Goal: Check status: Check status

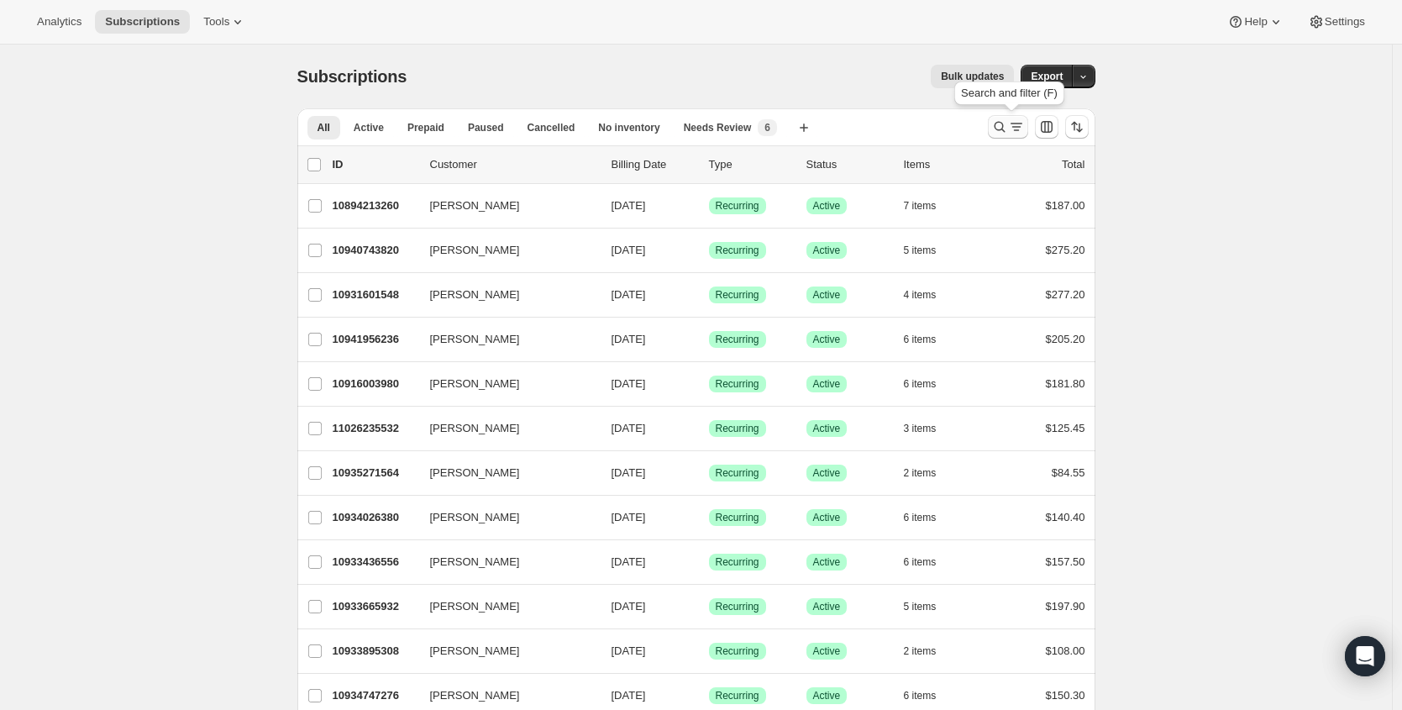
click at [1013, 126] on icon "Search and filter results" at bounding box center [1016, 126] width 17 height 17
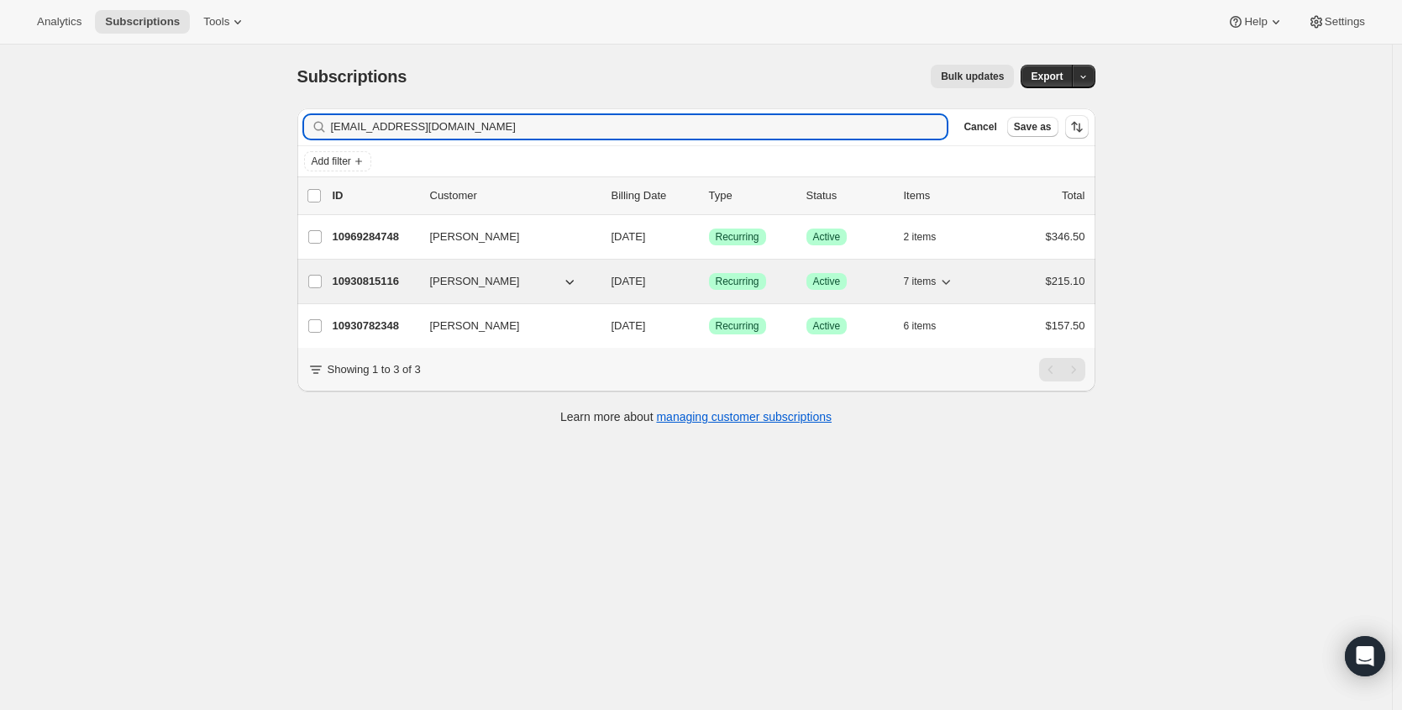
type input "[EMAIL_ADDRESS][DOMAIN_NAME]"
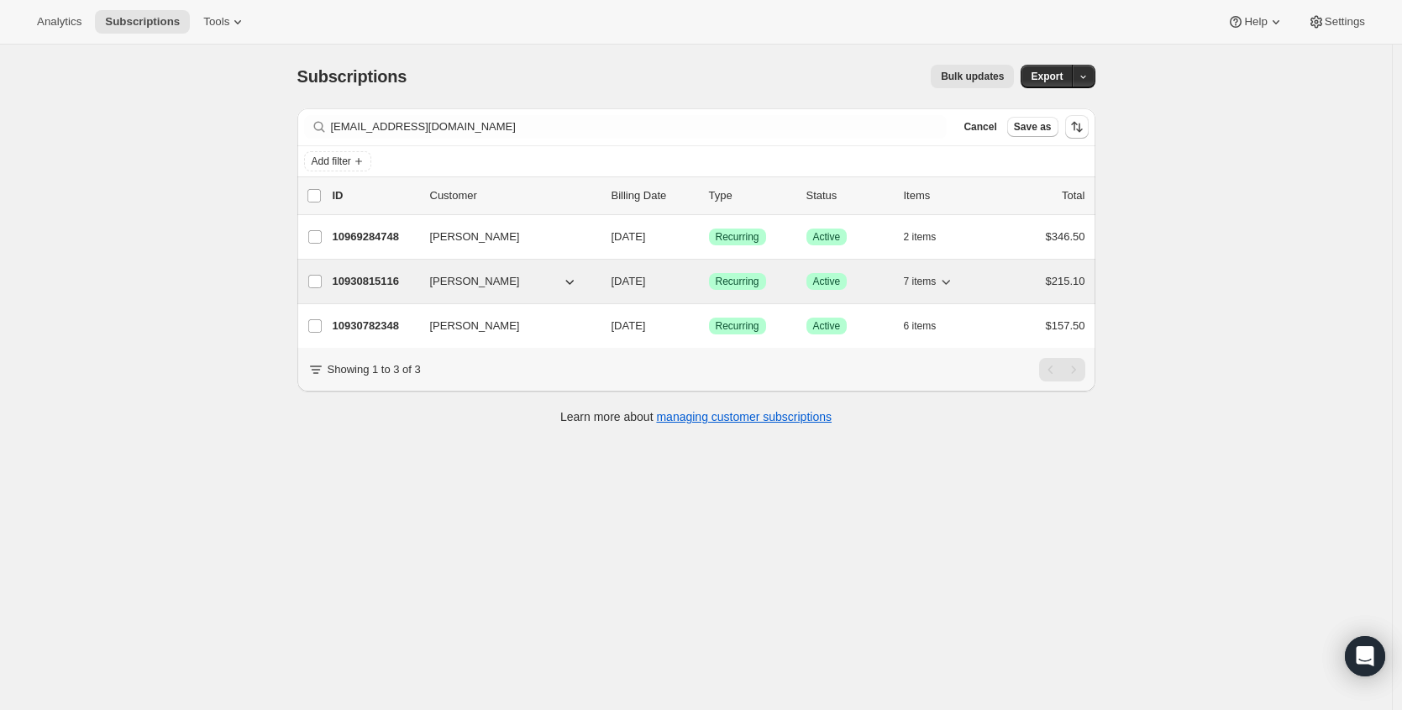
click at [360, 288] on p "10930815116" at bounding box center [375, 281] width 84 height 17
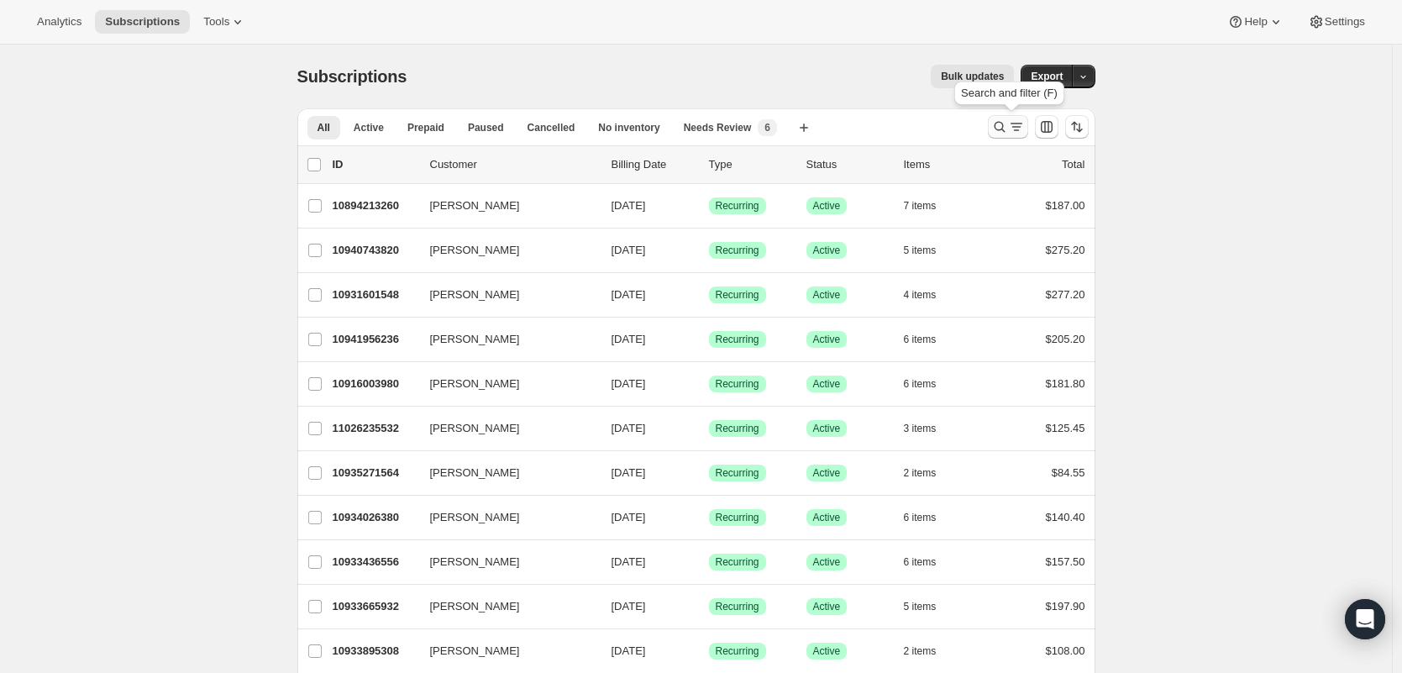
click at [1016, 138] on button "Search and filter results" at bounding box center [1008, 127] width 40 height 24
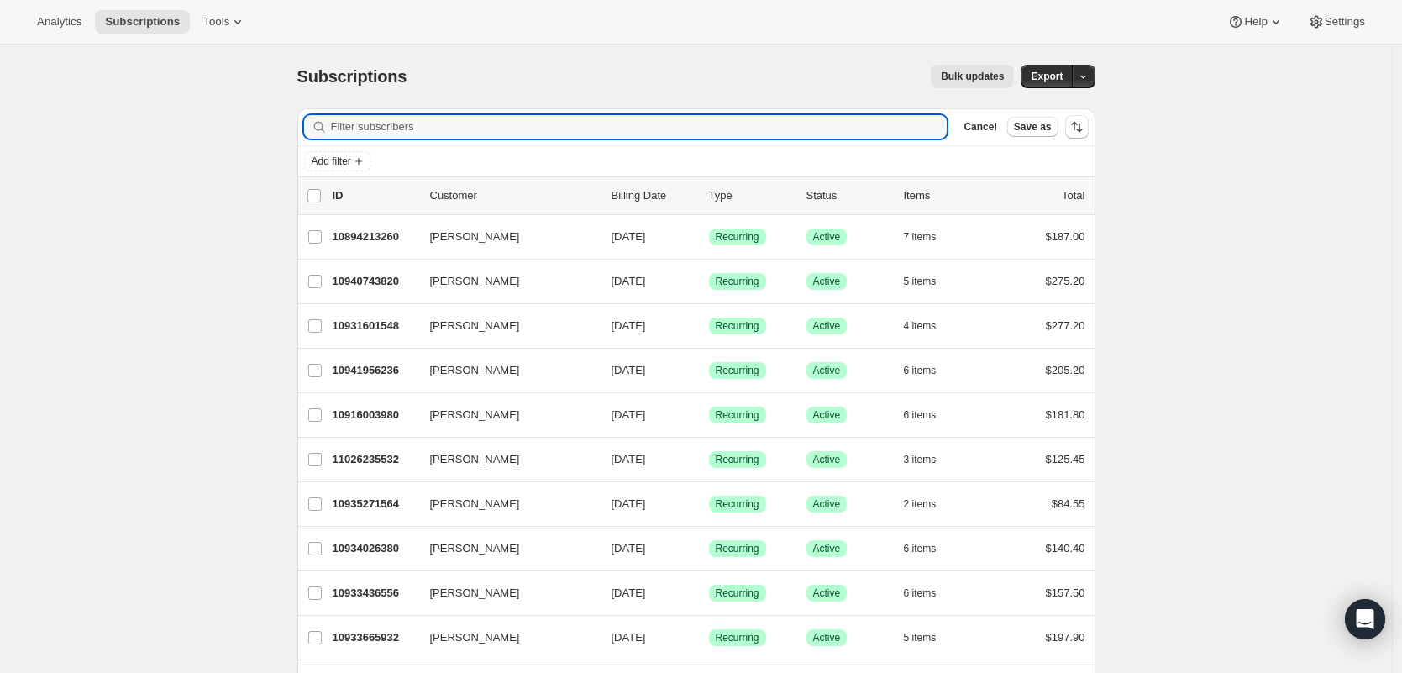
paste input "mking@quinnevans.com"
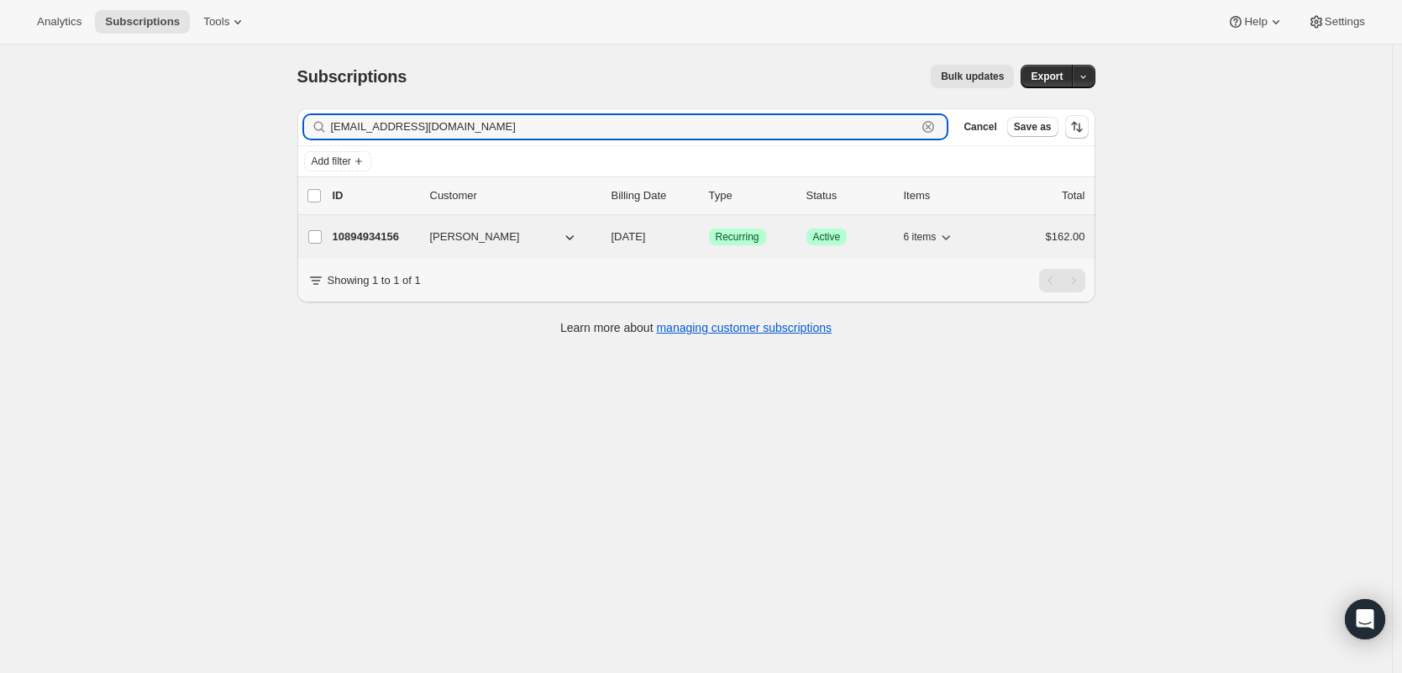
type input "mking@quinnevans.com"
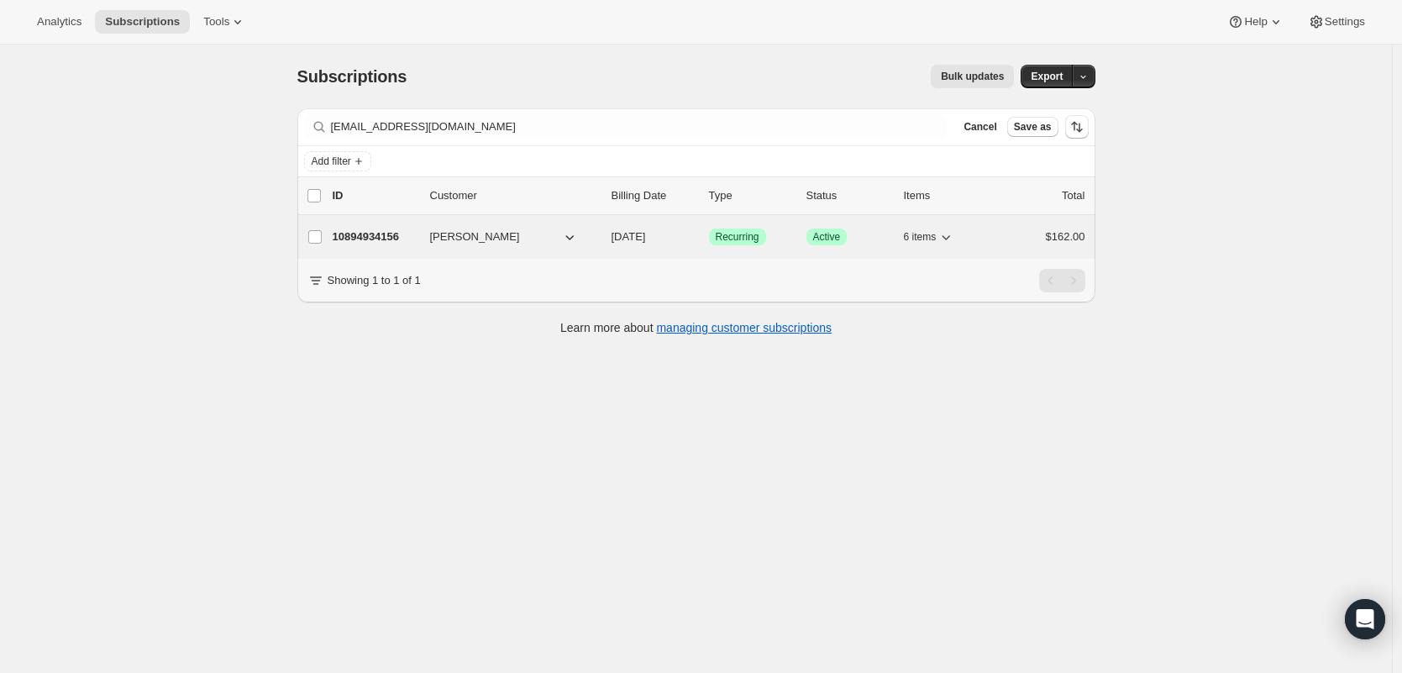
click at [374, 232] on p "10894934156" at bounding box center [375, 237] width 84 height 17
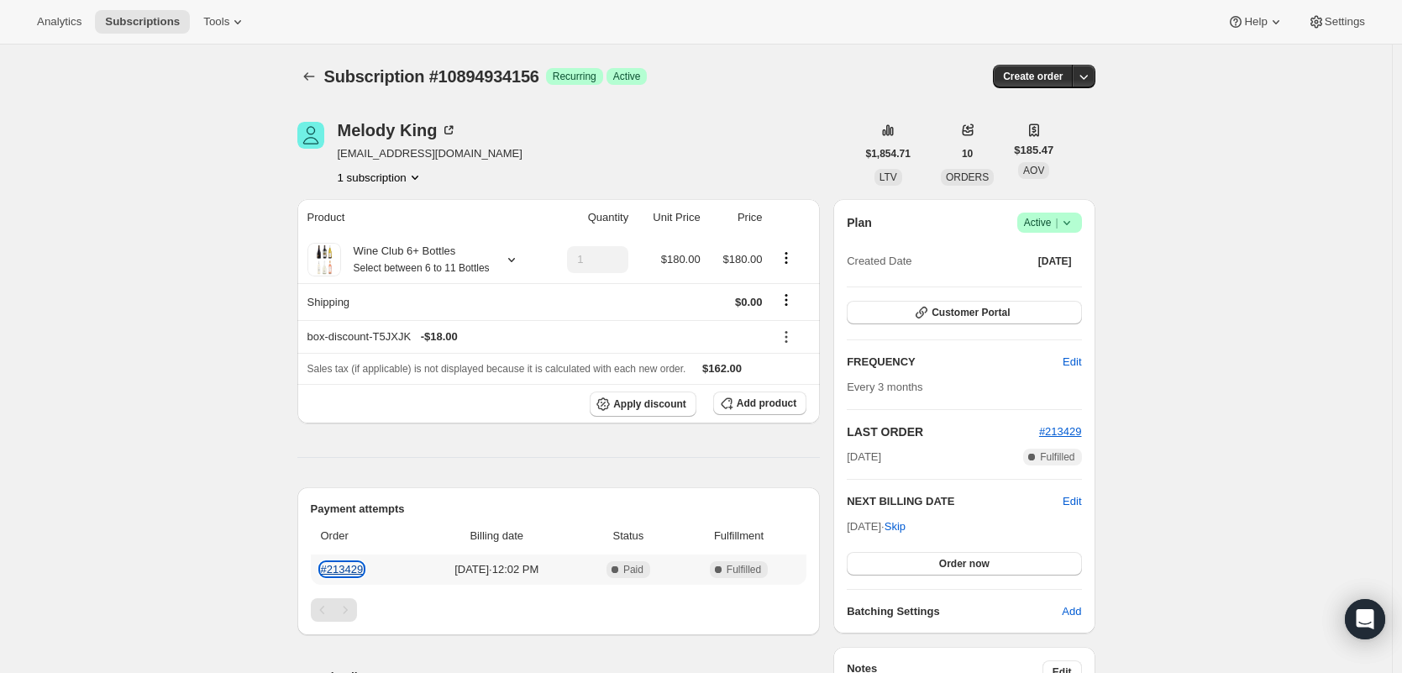
click at [356, 575] on link "#213429" at bounding box center [342, 569] width 43 height 13
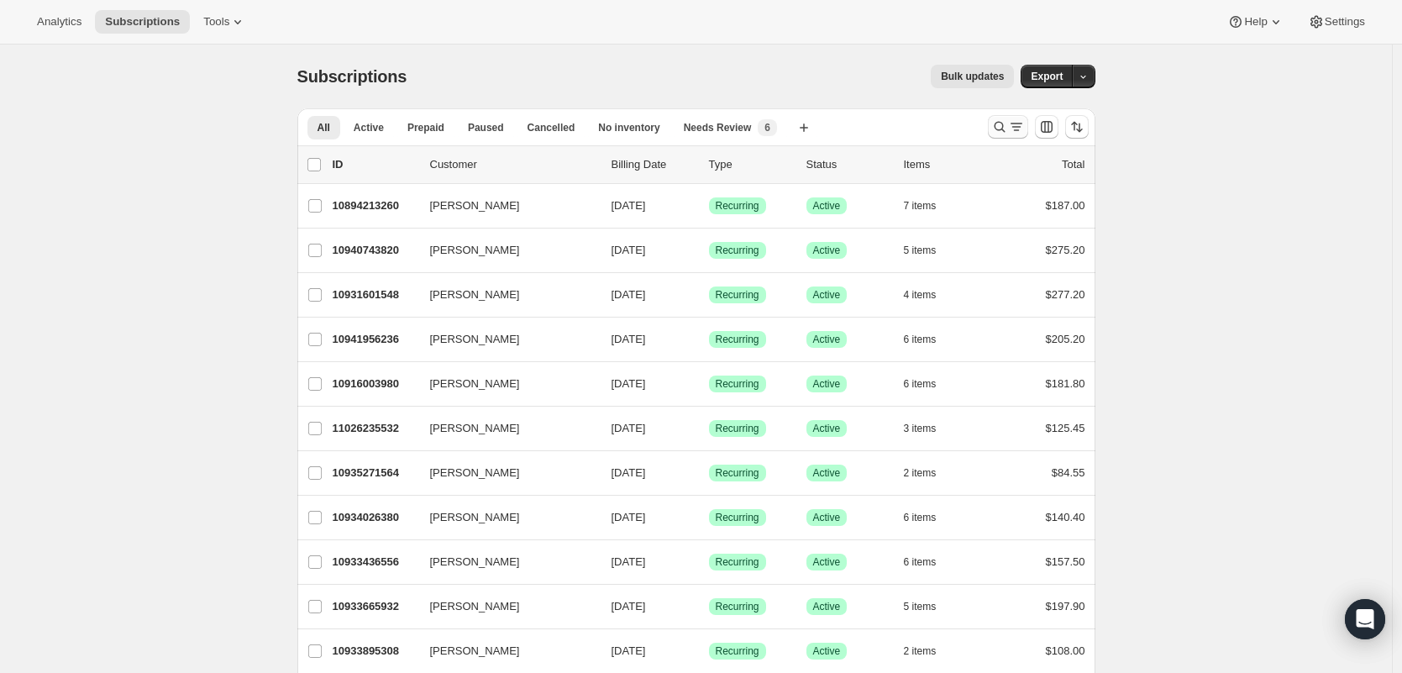
click at [1024, 123] on icon "Search and filter results" at bounding box center [1016, 126] width 17 height 17
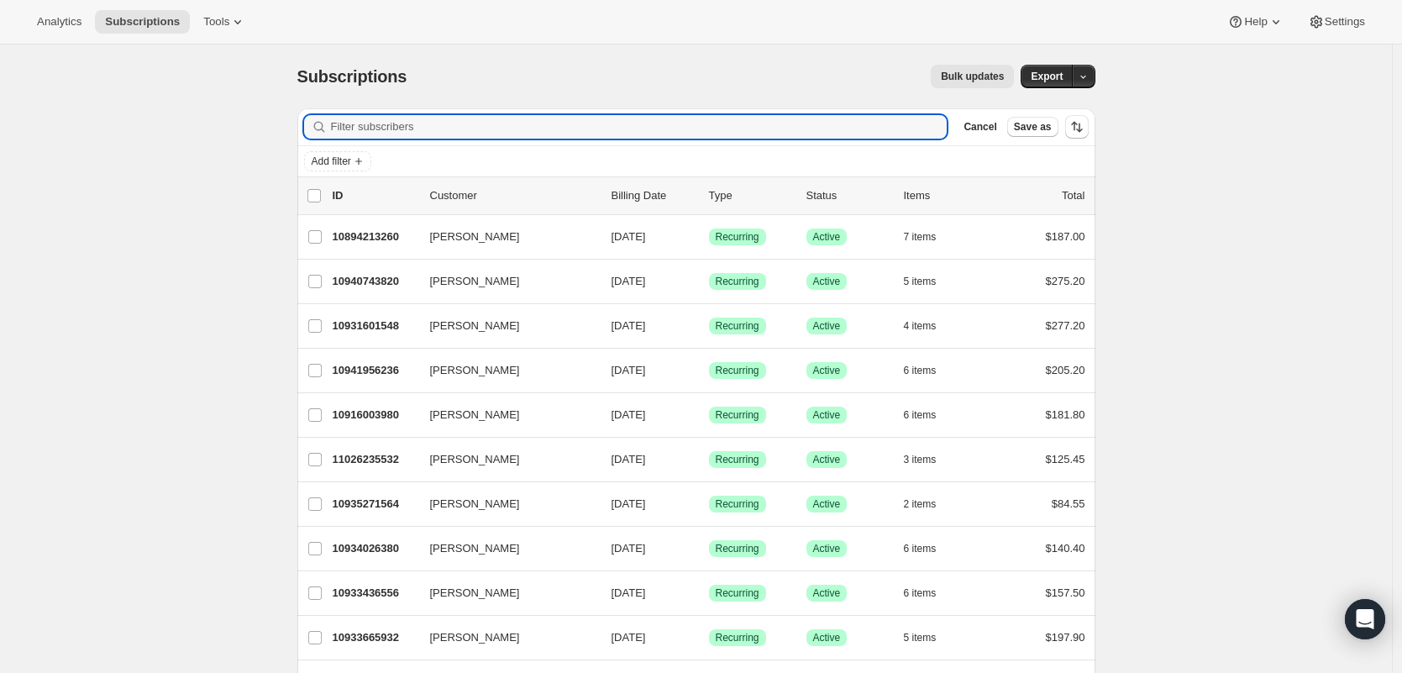
paste input "wctcpa@yahoo.com"
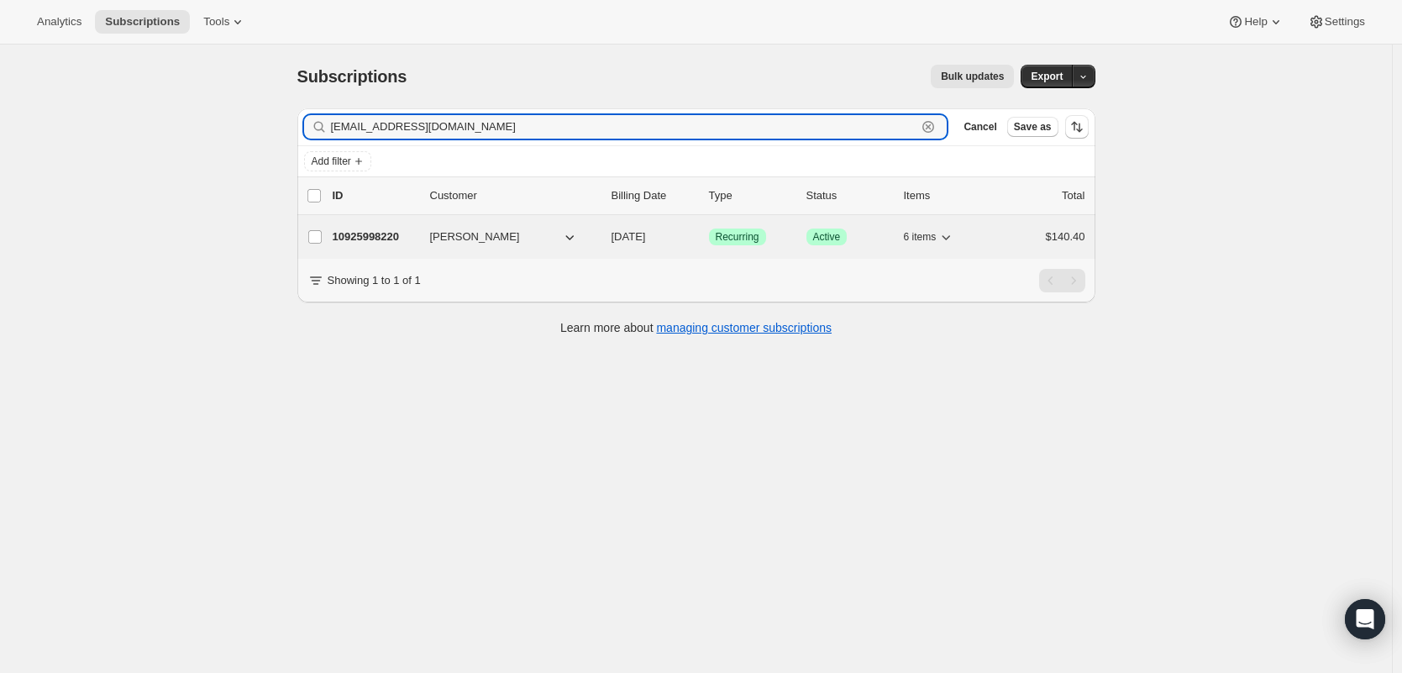
type input "wctcpa@yahoo.com"
click at [358, 241] on p "10925998220" at bounding box center [375, 237] width 84 height 17
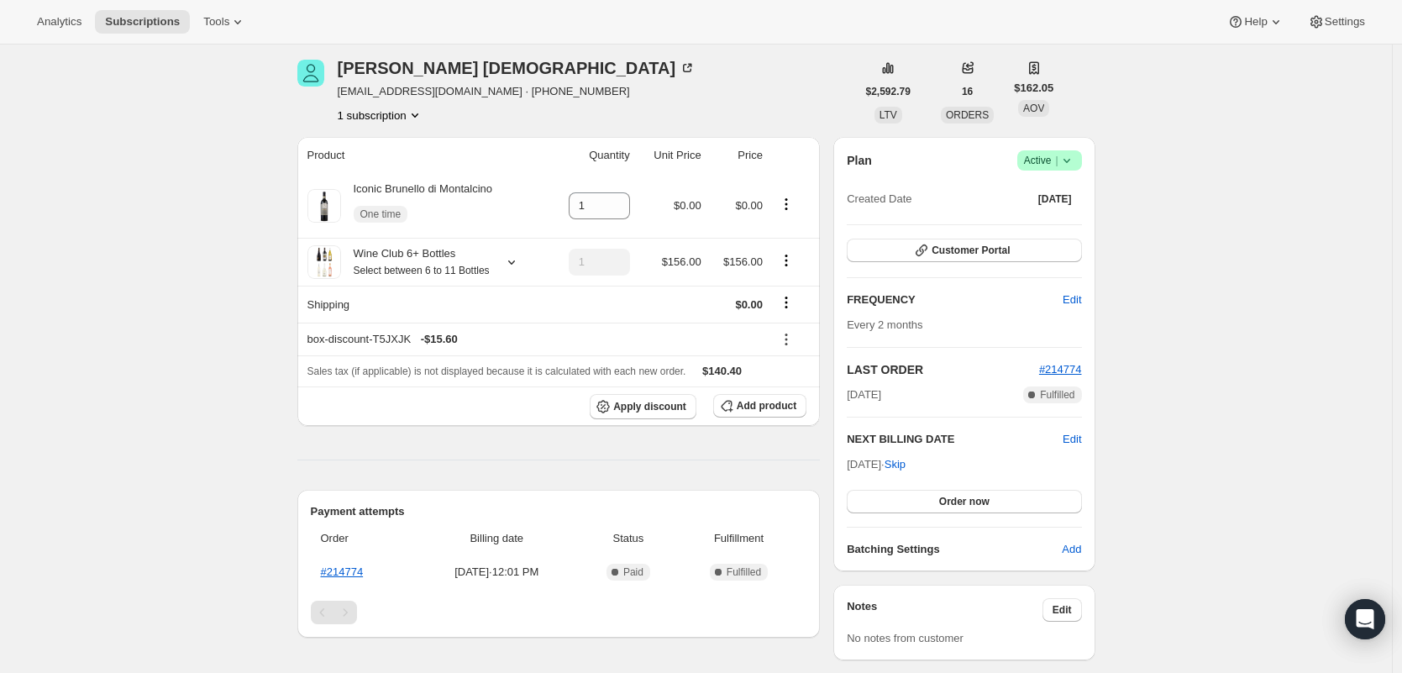
scroll to position [317, 0]
